Goal: Navigation & Orientation: Find specific page/section

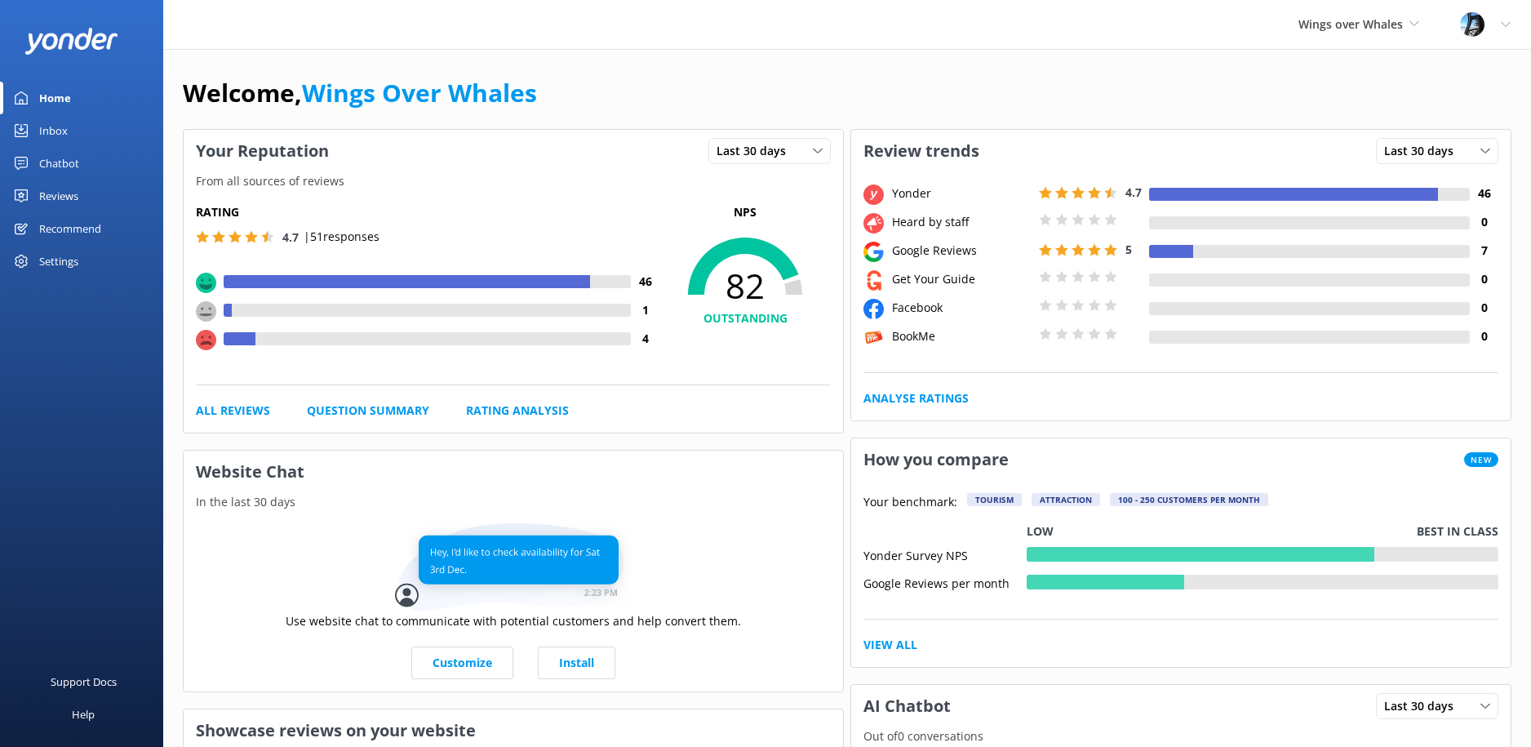
click at [69, 188] on div "Reviews" at bounding box center [58, 196] width 39 height 33
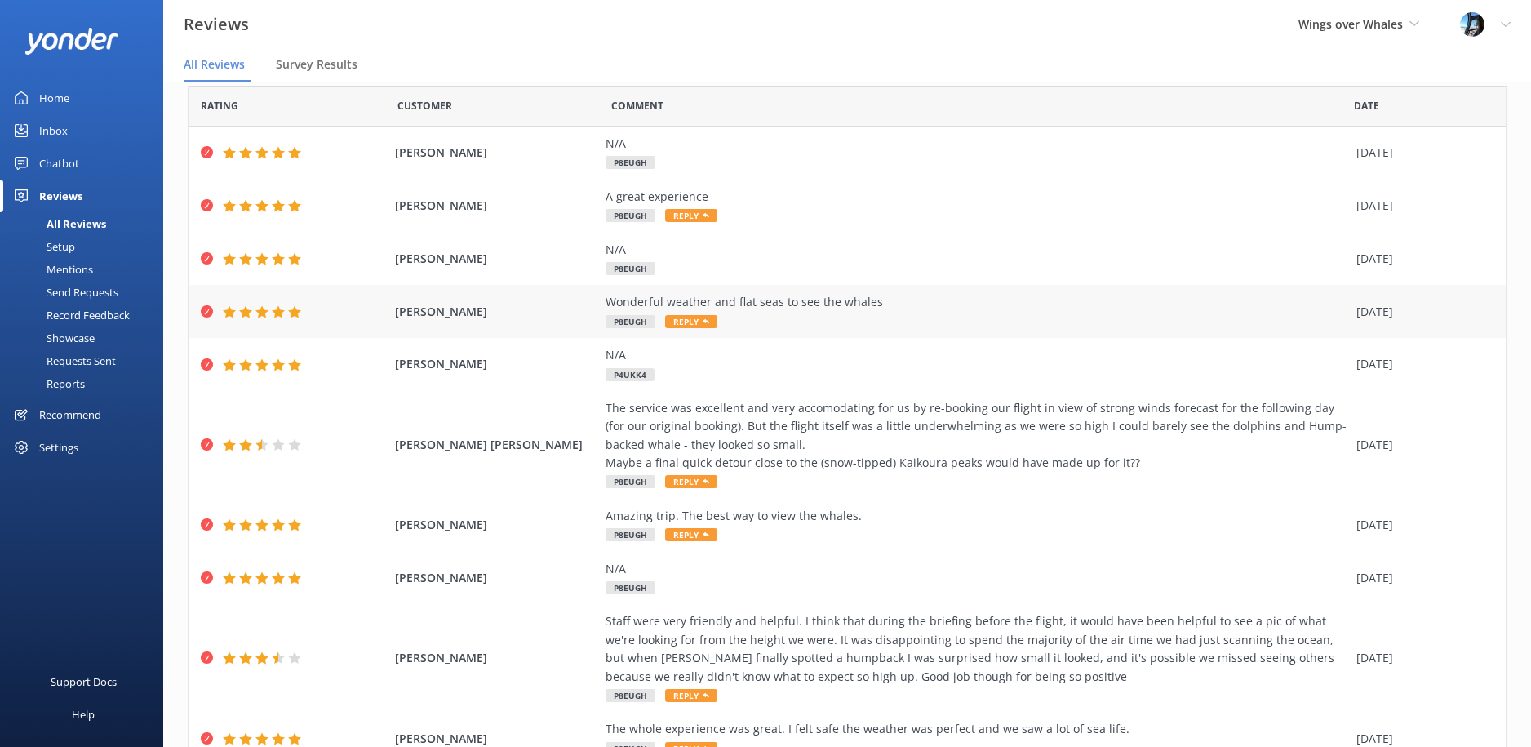
scroll to position [127, 0]
